Goal: Book appointment/travel/reservation

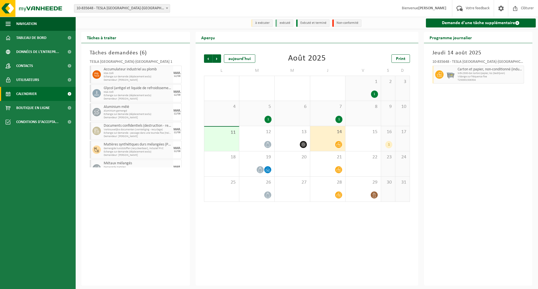
click at [387, 145] on div "1" at bounding box center [388, 144] width 7 height 7
click at [388, 144] on div "1" at bounding box center [388, 144] width 7 height 7
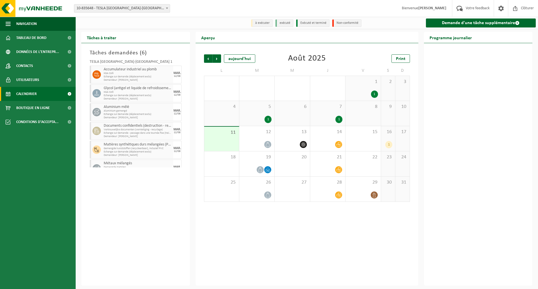
click at [388, 143] on div "1" at bounding box center [388, 144] width 7 height 7
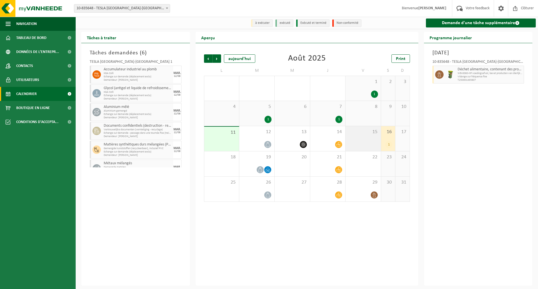
click at [369, 141] on div "15" at bounding box center [363, 138] width 35 height 25
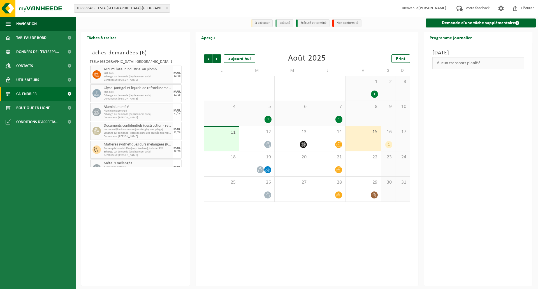
click at [391, 143] on div "1" at bounding box center [388, 144] width 7 height 7
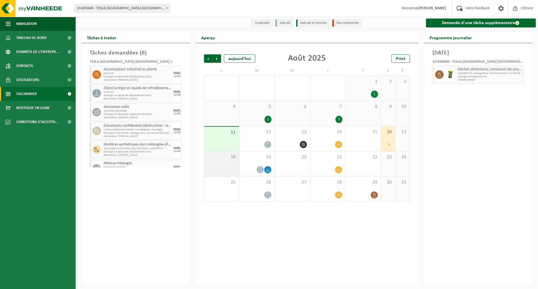
click at [229, 165] on div "18" at bounding box center [221, 163] width 35 height 25
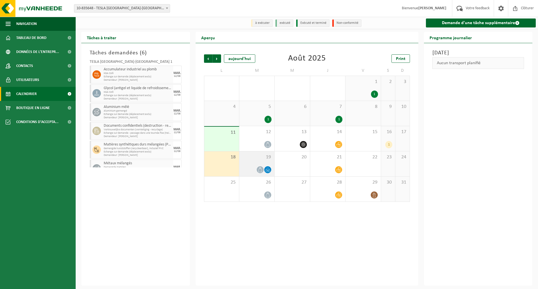
click at [260, 160] on div "19" at bounding box center [256, 163] width 35 height 25
